Goal: Navigation & Orientation: Go to known website

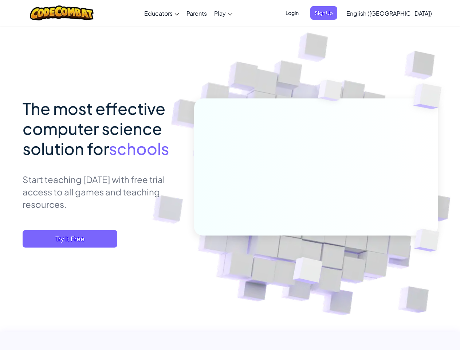
click at [303, 13] on span "Login" at bounding box center [292, 12] width 22 height 13
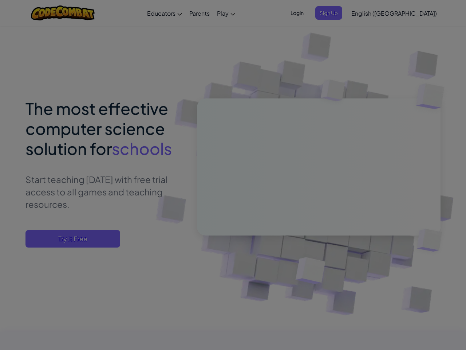
click at [336, 13] on div at bounding box center [233, 175] width 466 height 350
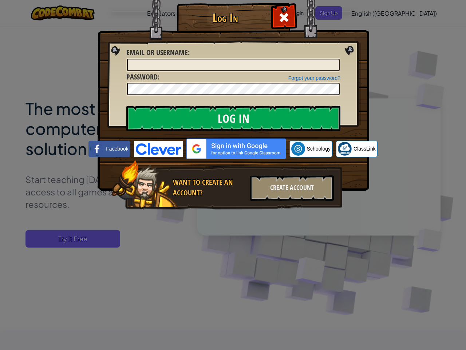
click at [368, 13] on div "Log In Unknown Error Email or Username : Forgot your password? Password : Log I…" at bounding box center [233, 175] width 466 height 350
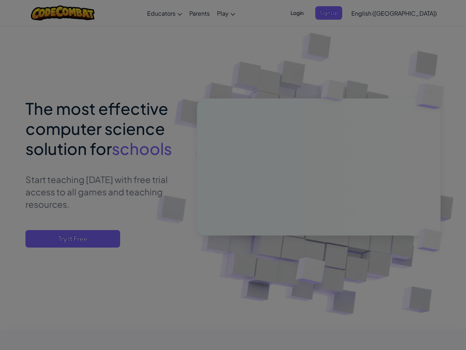
click at [368, 13] on div "Log In Unknown Error Email or Username : Forgot your password? Password : Log I…" at bounding box center [233, 175] width 466 height 350
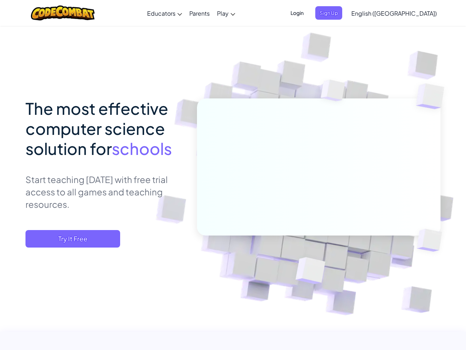
click at [407, 13] on span "English ([GEOGRAPHIC_DATA])" at bounding box center [394, 13] width 86 height 8
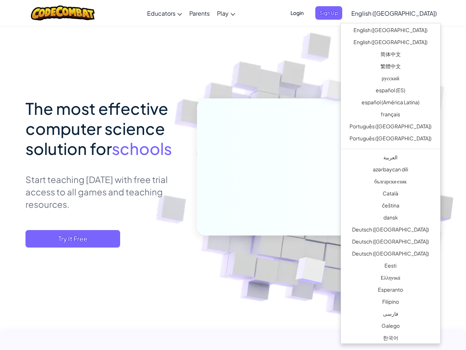
click at [70, 239] on span "Try It Free" at bounding box center [72, 238] width 95 height 17
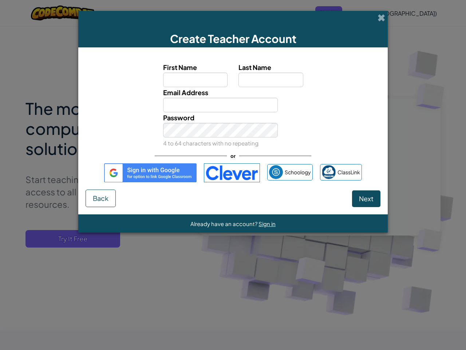
click at [70, 239] on div "Create Teacher Account First Name Last Name Email Address Password 4 to 64 char…" at bounding box center [233, 175] width 466 height 350
